Goal: Find contact information: Find contact information

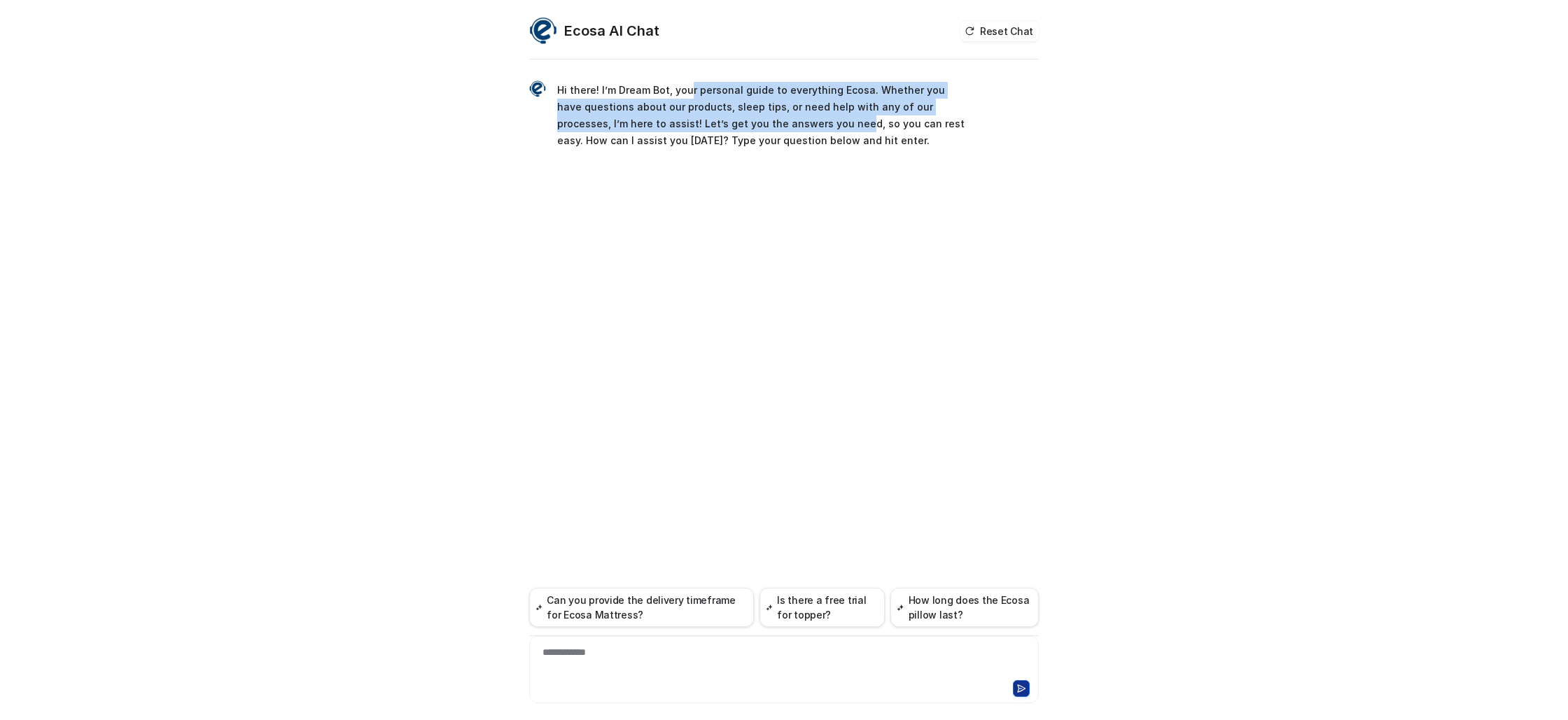
drag, startPoint x: 687, startPoint y: 88, endPoint x: 848, endPoint y: 153, distance: 173.6
click at [848, 153] on div "Hi there! I’m Dream Bot, your personal guide to everything Ecosa. Whether you h…" at bounding box center [783, 115] width 510 height 106
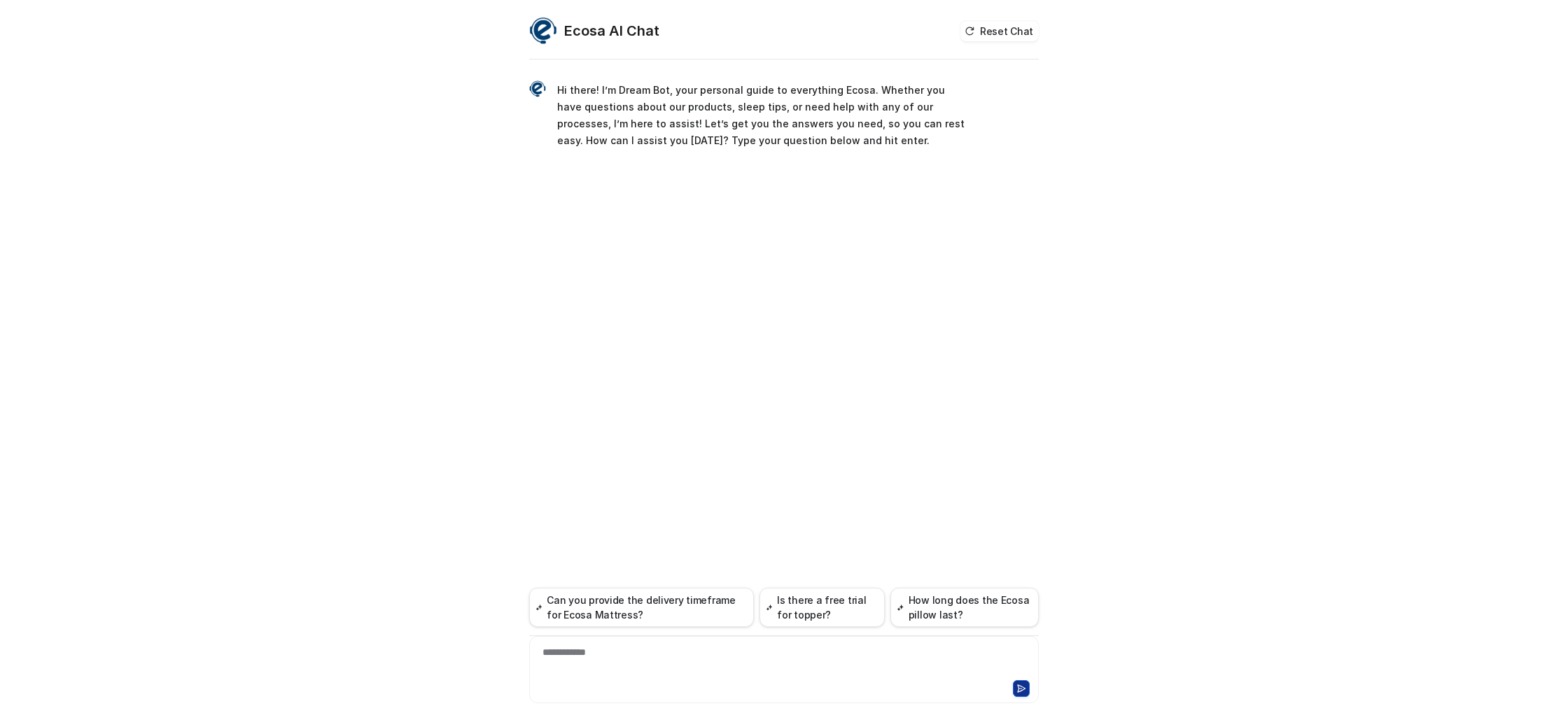
drag, startPoint x: 640, startPoint y: 117, endPoint x: 678, endPoint y: 131, distance: 40.5
click at [651, 121] on p "Hi there! I’m Dream Bot, your personal guide to everything Ecosa. Whether you h…" at bounding box center [762, 116] width 410 height 67
click at [678, 131] on p "Hi there! I’m Dream Bot, your personal guide to everything Ecosa. Whether you h…" at bounding box center [762, 116] width 410 height 67
click at [626, 660] on div at bounding box center [784, 661] width 502 height 32
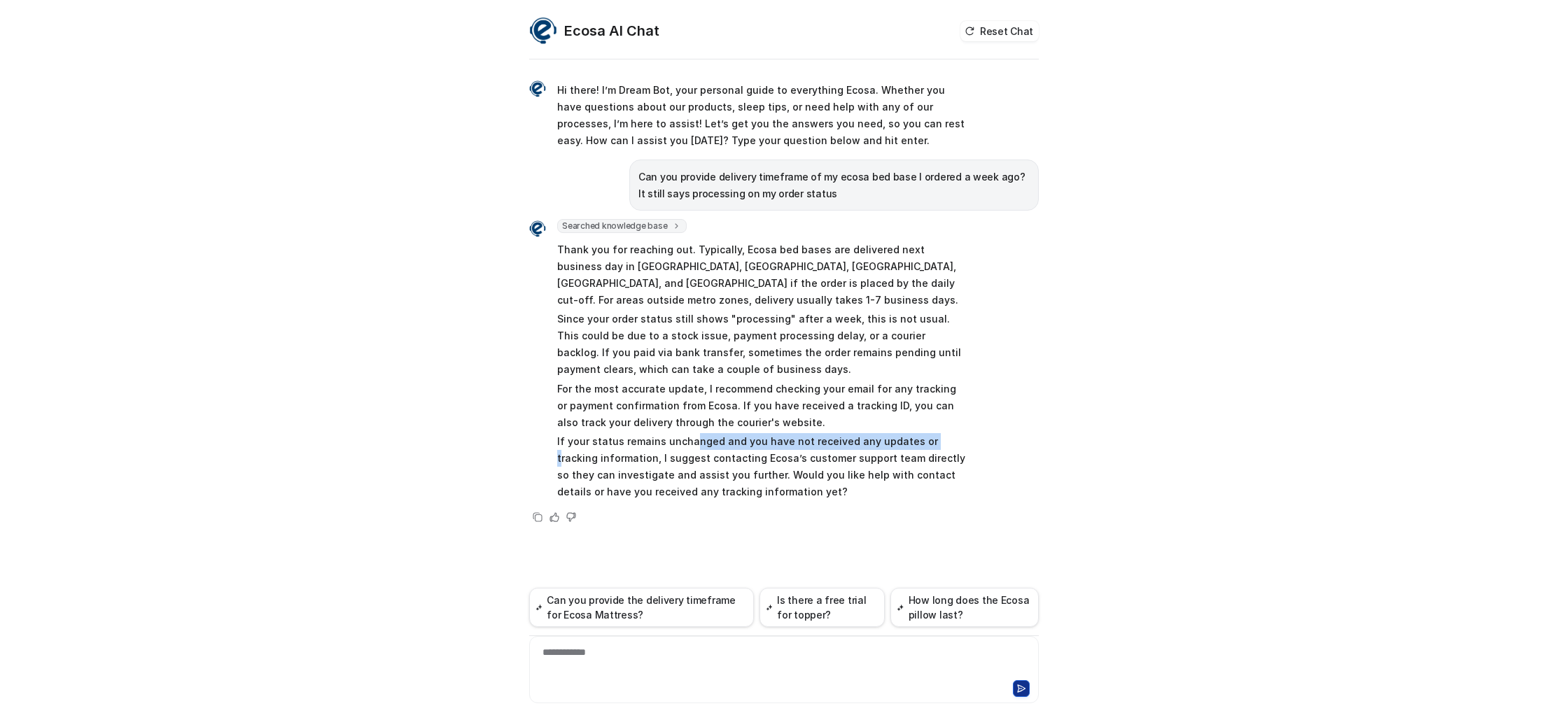
drag, startPoint x: 687, startPoint y: 424, endPoint x: 919, endPoint y: 433, distance: 232.2
click at [919, 433] on p "If your status remains unchanged and you have not received any updates or track…" at bounding box center [762, 467] width 410 height 67
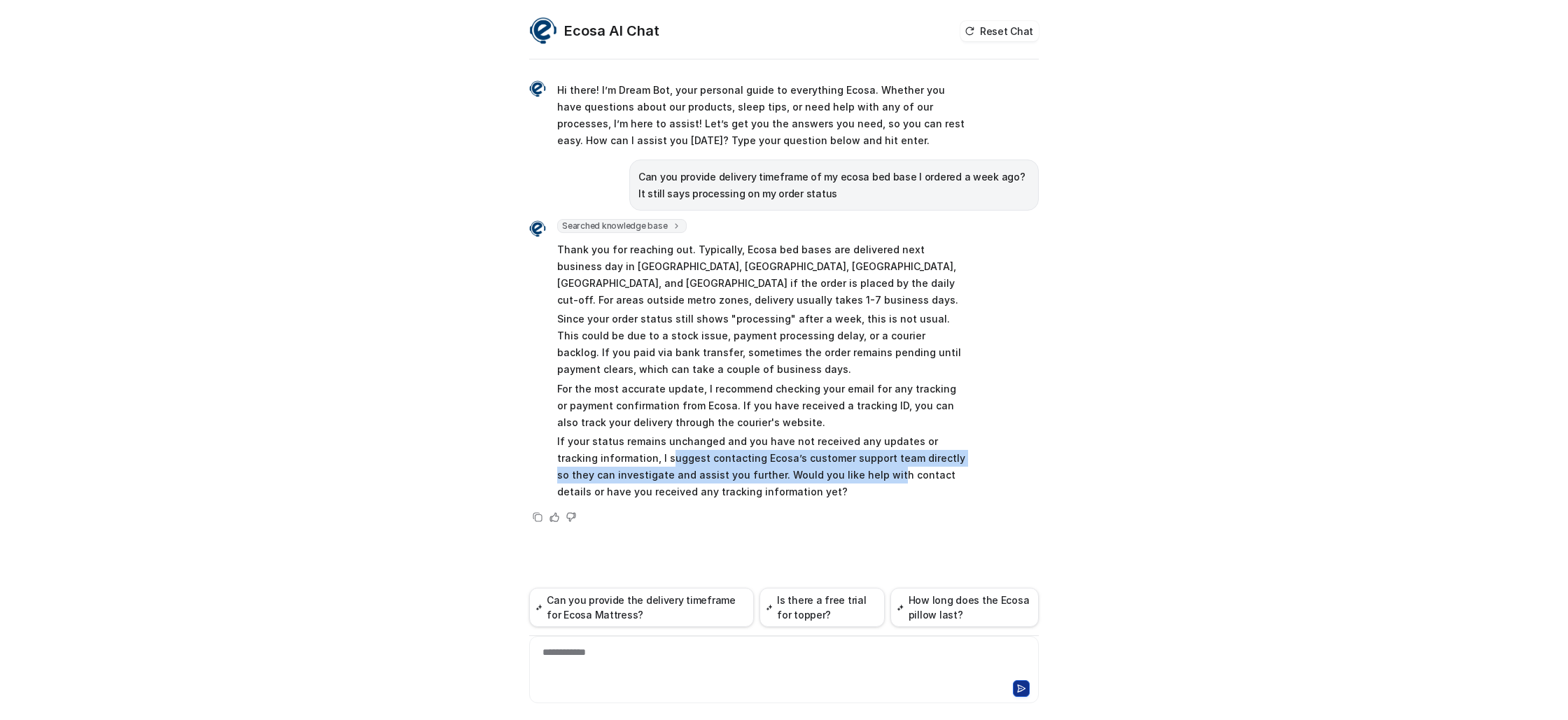
drag, startPoint x: 628, startPoint y: 438, endPoint x: 828, endPoint y: 456, distance: 200.8
click at [828, 456] on p "If your status remains unchanged and you have not received any updates or track…" at bounding box center [762, 467] width 410 height 67
drag, startPoint x: 611, startPoint y: 456, endPoint x: 787, endPoint y: 462, distance: 176.1
click at [787, 462] on p "If your status remains unchanged and you have not received any updates or track…" at bounding box center [762, 467] width 410 height 67
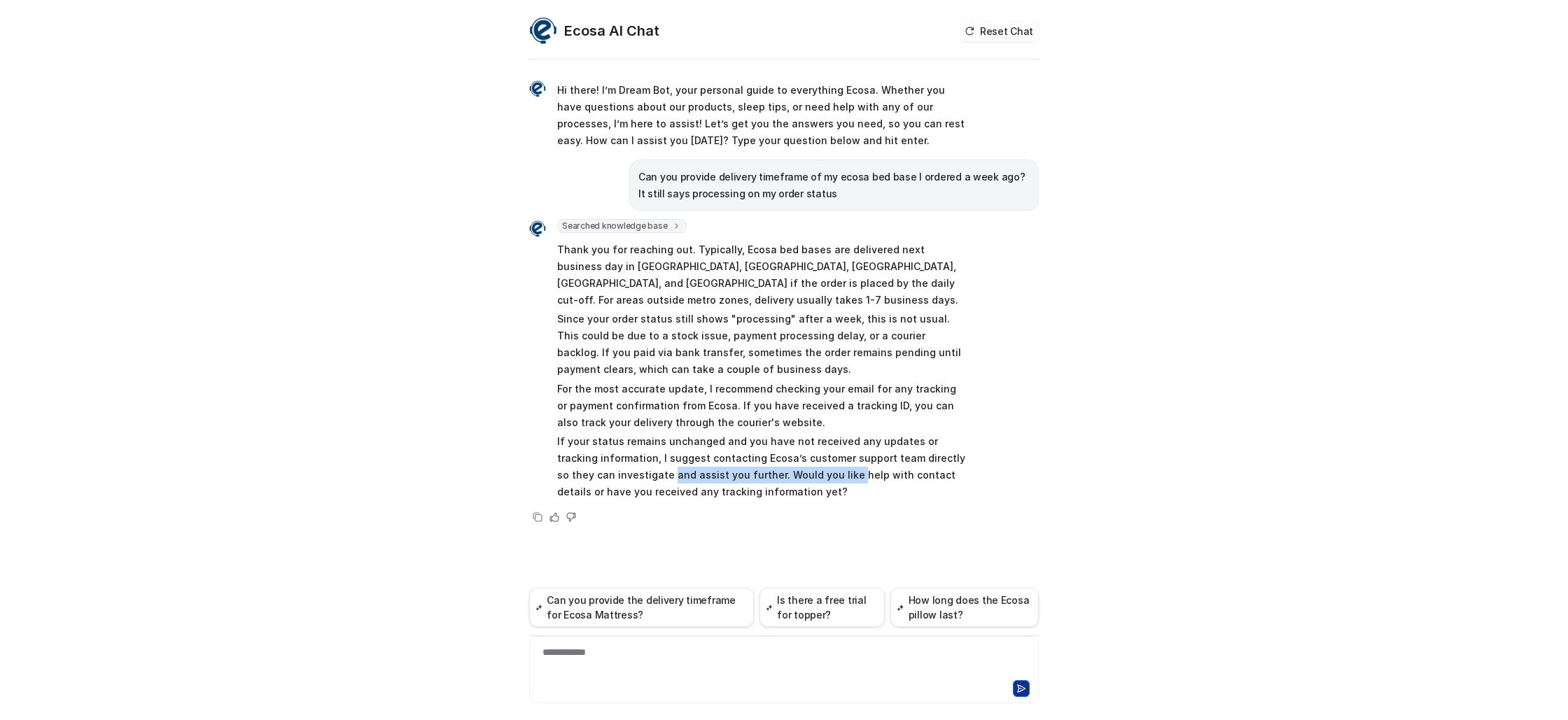
click at [787, 462] on p "If your status remains unchanged and you have not received any updates or track…" at bounding box center [762, 467] width 410 height 67
click at [743, 664] on div "**********" at bounding box center [784, 661] width 502 height 32
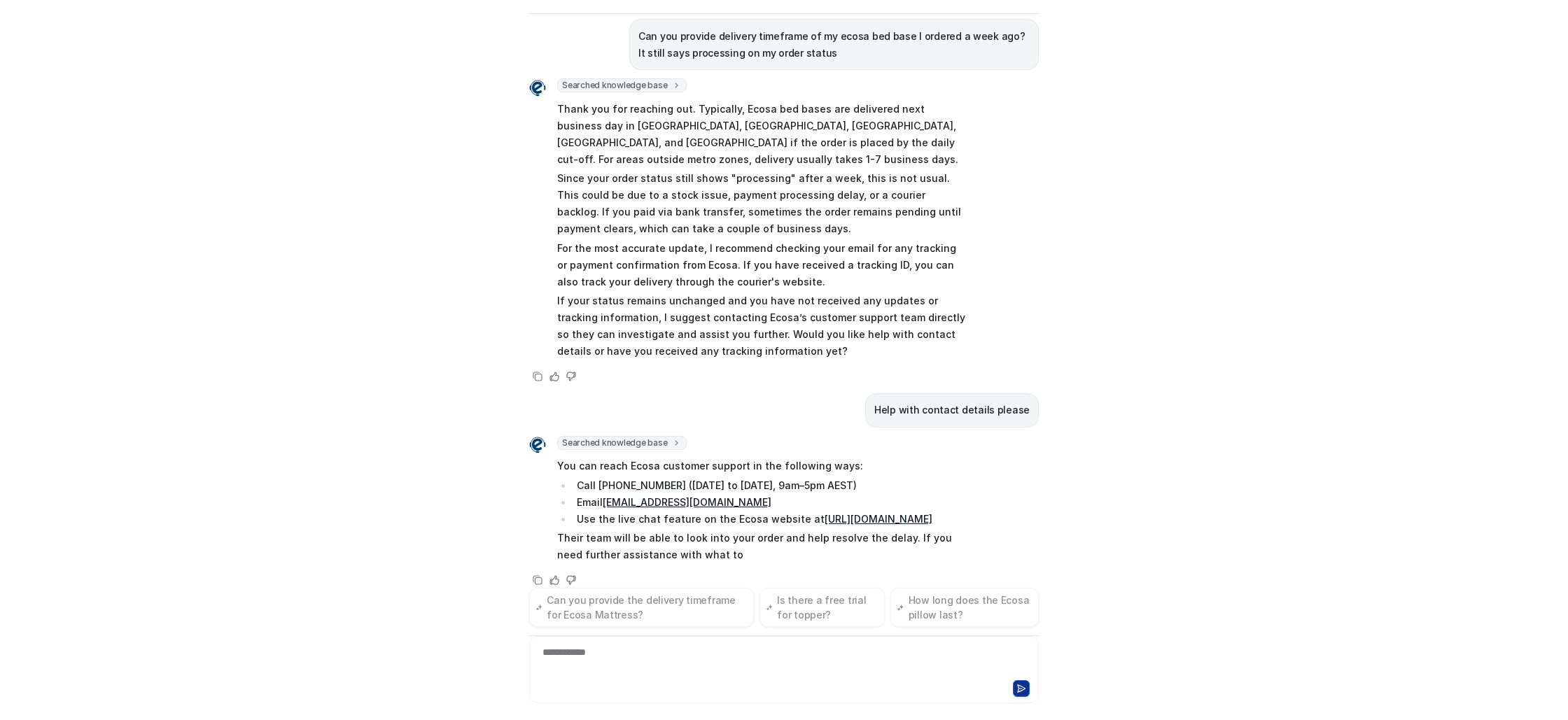
scroll to position [112, 0]
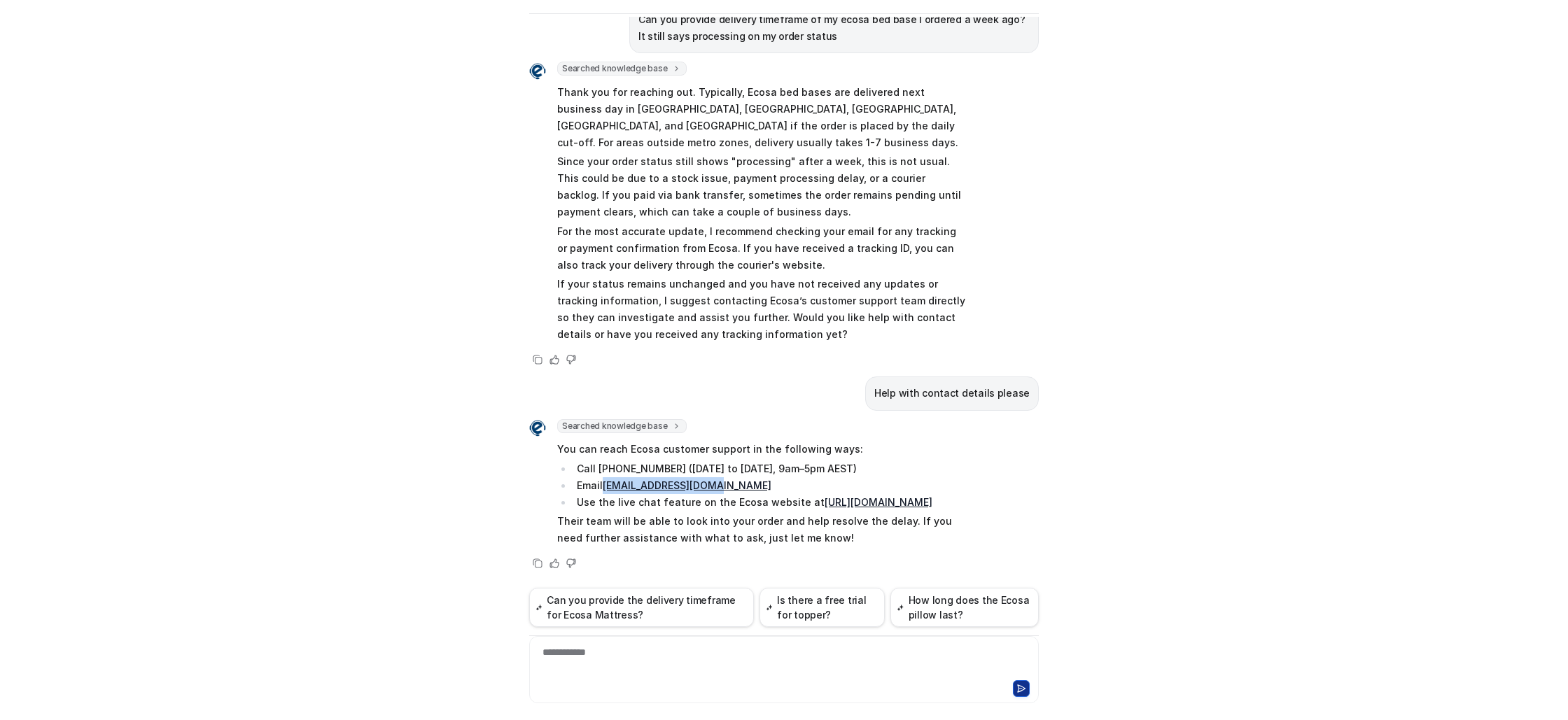
drag, startPoint x: 735, startPoint y: 469, endPoint x: 604, endPoint y: 470, distance: 131.0
click at [604, 477] on li "Email [EMAIL_ADDRESS][DOMAIN_NAME]" at bounding box center [769, 485] width 394 height 16
copy link "[EMAIL_ADDRESS][DOMAIN_NAME]"
